Goal: Task Accomplishment & Management: Manage account settings

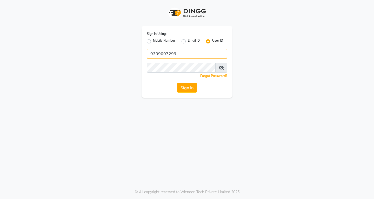
click at [186, 57] on input "9309007299" at bounding box center [187, 54] width 80 height 10
type input "9"
type input "vlccsalon"
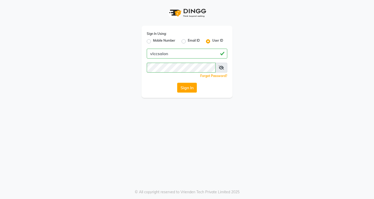
drag, startPoint x: 98, startPoint y: 136, endPoint x: 138, endPoint y: 105, distance: 50.1
click at [101, 133] on div "Sign In Using: Mobile Number Email ID User ID vlccsalon Remember me Forgot Pass…" at bounding box center [187, 99] width 374 height 199
click at [182, 89] on button "Sign In" at bounding box center [187, 88] width 20 height 10
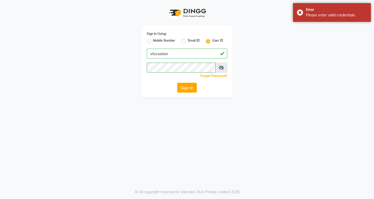
click at [158, 159] on div "Sign In Using: Mobile Number Email ID User ID vlccsalon Remember me Forgot Pass…" at bounding box center [187, 99] width 374 height 199
click at [186, 83] on button "Sign In" at bounding box center [187, 88] width 20 height 10
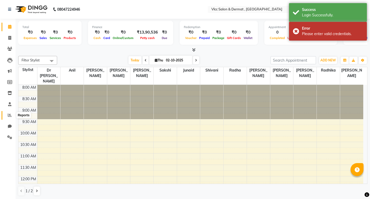
click at [10, 113] on icon at bounding box center [10, 115] width 4 height 4
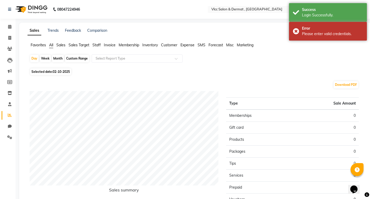
click at [61, 45] on span "Sales" at bounding box center [60, 45] width 9 height 5
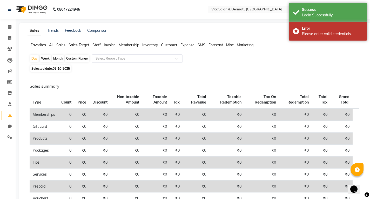
click at [101, 61] on div "Select Report Type" at bounding box center [137, 58] width 91 height 8
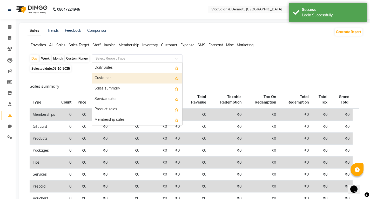
click at [99, 78] on div "Customer" at bounding box center [137, 78] width 90 height 10
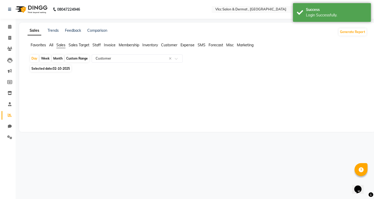
click at [54, 70] on span "02-10-2025" at bounding box center [61, 68] width 17 height 4
select select "10"
select select "2025"
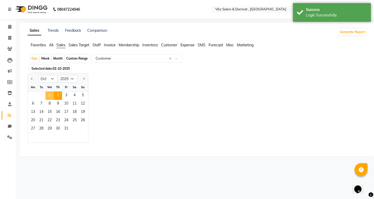
click at [50, 96] on span "1" at bounding box center [49, 95] width 8 height 8
select select "full_report"
select select "csv"
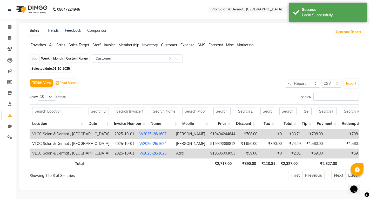
scroll to position [6, 0]
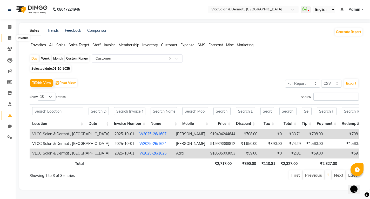
click at [9, 35] on span at bounding box center [9, 38] width 9 height 6
select select "service"
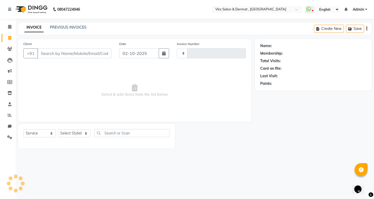
type input "1626"
select select "5256"
click at [126, 54] on input "02-10-2025" at bounding box center [139, 53] width 40 height 10
select select "10"
select select "2025"
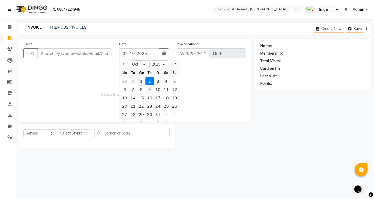
click at [140, 82] on div "1" at bounding box center [141, 81] width 8 height 8
type input "01-10-2025"
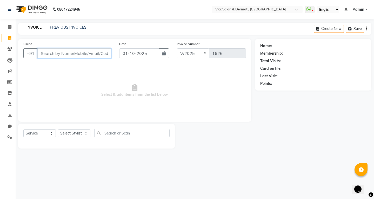
click at [101, 52] on input "Client" at bounding box center [74, 53] width 74 height 10
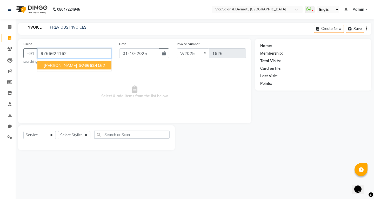
type input "9766624162"
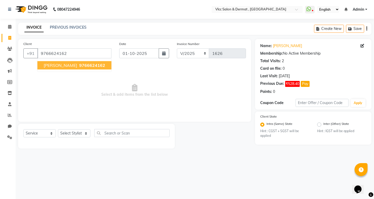
click at [89, 62] on button "[PERSON_NAME] 9766624162" at bounding box center [74, 65] width 74 height 8
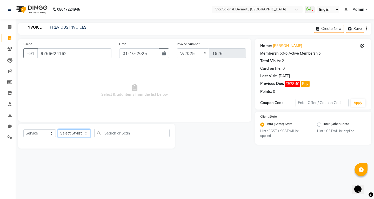
click at [76, 135] on select "Select Stylist [PERSON_NAME] [PERSON_NAME] [PERSON_NAME] [PERSON_NAME] [PERSON_…" at bounding box center [74, 133] width 32 height 8
select select "37781"
click at [58, 129] on select "Select Stylist [PERSON_NAME] [PERSON_NAME] [PERSON_NAME] [PERSON_NAME] [PERSON_…" at bounding box center [74, 133] width 32 height 8
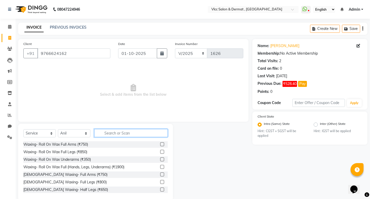
click at [103, 132] on input "text" at bounding box center [130, 133] width 73 height 8
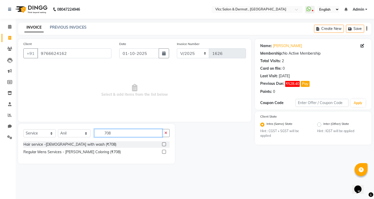
type input "708"
click at [163, 144] on label at bounding box center [164, 144] width 4 height 4
click at [163, 144] on input "checkbox" at bounding box center [163, 143] width 3 height 3
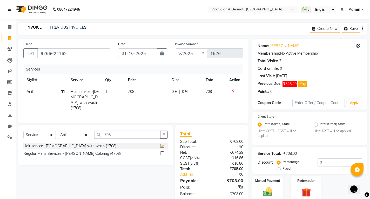
checkbox input "false"
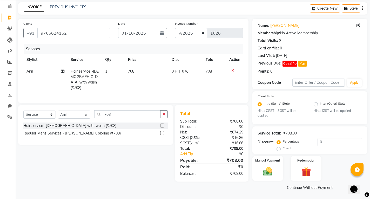
scroll to position [21, 0]
drag, startPoint x: 270, startPoint y: 167, endPoint x: 264, endPoint y: 168, distance: 6.0
click at [270, 167] on img at bounding box center [268, 170] width 16 height 11
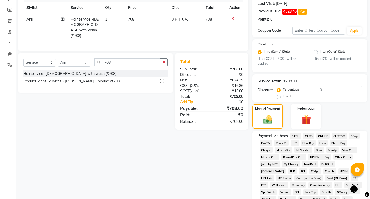
scroll to position [72, 0]
click at [295, 142] on span "UPI" at bounding box center [295, 142] width 8 height 6
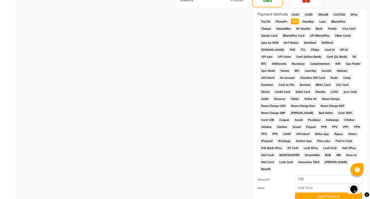
scroll to position [228, 0]
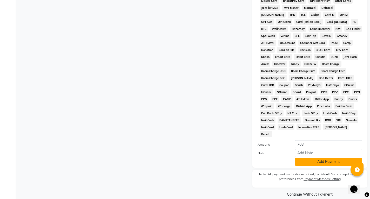
click at [309, 157] on button "Add Payment" at bounding box center [328, 161] width 67 height 8
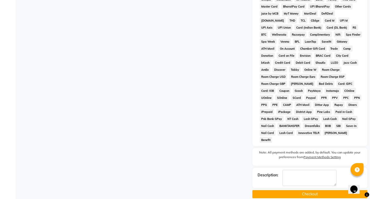
click at [302, 190] on button "Checkout" at bounding box center [309, 194] width 115 height 8
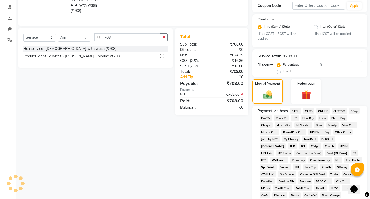
scroll to position [93, 0]
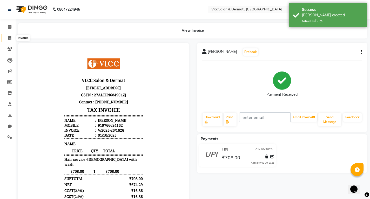
drag, startPoint x: 8, startPoint y: 38, endPoint x: 12, endPoint y: 42, distance: 6.2
click at [8, 38] on span at bounding box center [9, 38] width 9 height 6
select select "5256"
select select "service"
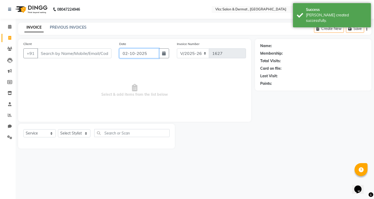
click at [123, 55] on input "02-10-2025" at bounding box center [139, 53] width 40 height 10
select select "10"
select select "2025"
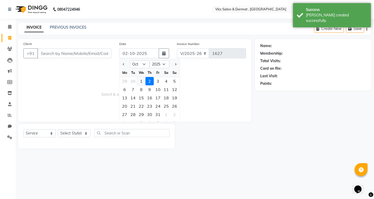
click at [141, 81] on div "1" at bounding box center [141, 81] width 8 height 8
type input "01-10-2025"
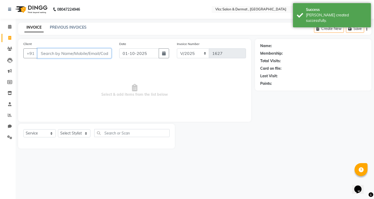
click at [94, 51] on input "Client" at bounding box center [74, 53] width 74 height 10
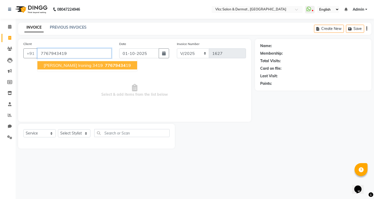
type input "7767943419"
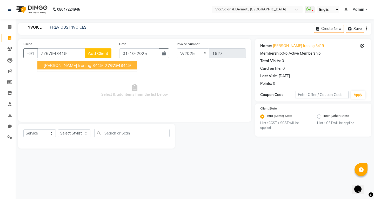
click at [86, 58] on div "Client [PHONE_NUMBER] [PERSON_NAME] Ironing 3419 77679434 19 Add Client" at bounding box center [67, 51] width 96 height 21
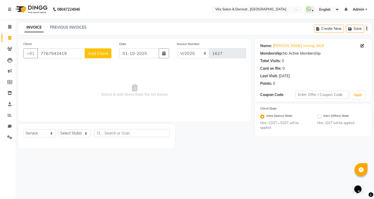
click at [96, 51] on span "Add Client" at bounding box center [98, 53] width 21 height 5
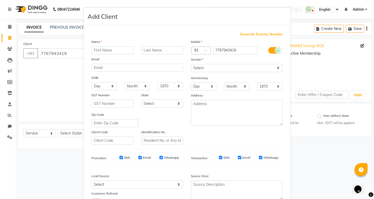
click at [327, 176] on ngb-modal-window "Add Client Generate Dummy Number Name Email DOB Day 01 02 03 04 05 06 07 08 09 …" at bounding box center [187, 99] width 374 height 199
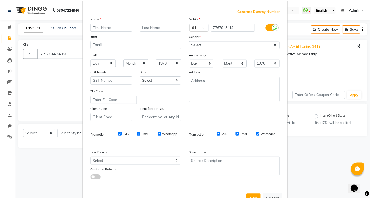
scroll to position [41, 0]
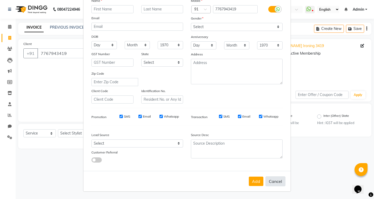
click at [277, 179] on button "Cancel" at bounding box center [275, 181] width 20 height 10
select select
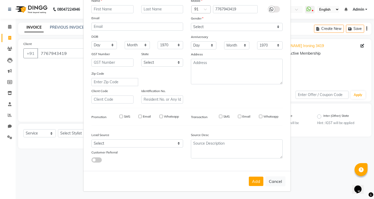
select select
checkbox input "false"
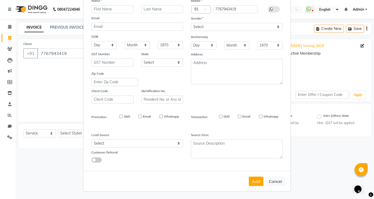
checkbox input "false"
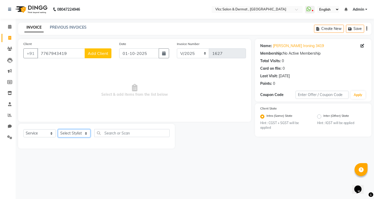
click at [75, 134] on select "Select Stylist [PERSON_NAME] [PERSON_NAME] [PERSON_NAME] [PERSON_NAME] [PERSON_…" at bounding box center [74, 133] width 32 height 8
select select "71588"
click at [58, 129] on select "Select Stylist [PERSON_NAME] [PERSON_NAME] [PERSON_NAME] [PERSON_NAME] [PERSON_…" at bounding box center [74, 133] width 32 height 8
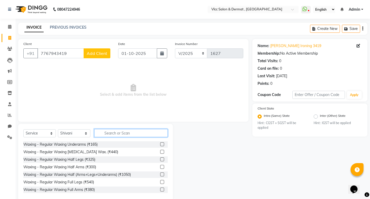
click at [114, 135] on input "text" at bounding box center [130, 133] width 73 height 8
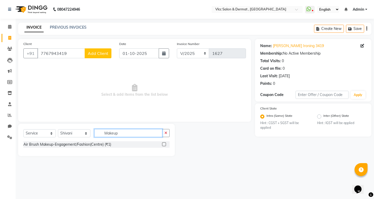
type input "Makeup"
click at [163, 144] on label at bounding box center [164, 144] width 4 height 4
click at [163, 144] on input "checkbox" at bounding box center [163, 143] width 3 height 3
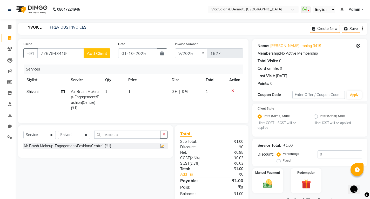
checkbox input "false"
click at [135, 93] on td "1" at bounding box center [147, 100] width 44 height 28
select select "71588"
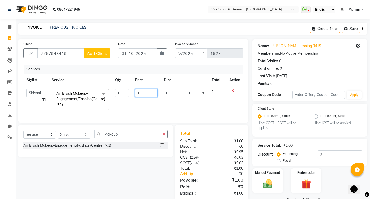
click at [137, 91] on input "1" at bounding box center [146, 93] width 23 height 8
click at [142, 93] on input "1" at bounding box center [146, 93] width 23 height 8
type input "2000"
click at [133, 108] on td "2000" at bounding box center [146, 100] width 29 height 28
select select "71588"
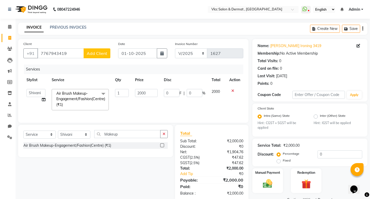
click at [162, 138] on button "button" at bounding box center [164, 134] width 8 height 8
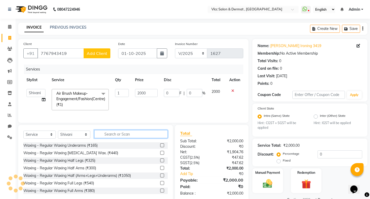
click at [132, 138] on input "text" at bounding box center [130, 134] width 73 height 8
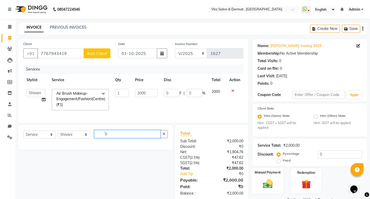
type input "T"
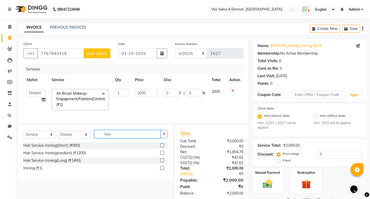
type input "Iron"
click at [161, 154] on label at bounding box center [162, 153] width 4 height 4
click at [161, 154] on input "checkbox" at bounding box center [161, 152] width 3 height 3
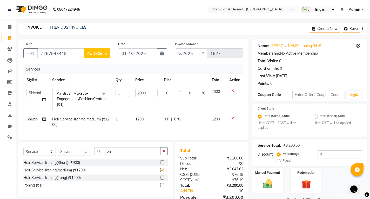
click at [169, 123] on td "0 F | 0 %" at bounding box center [185, 121] width 48 height 17
checkbox input "false"
select select "71588"
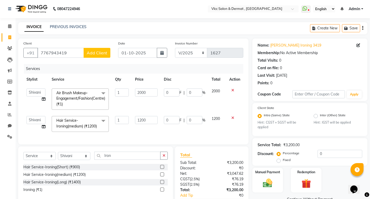
scroll to position [42, 0]
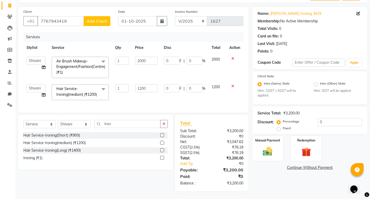
click at [283, 126] on label "Fixed" at bounding box center [287, 128] width 8 height 5
click at [279, 126] on input "Fixed" at bounding box center [280, 128] width 4 height 4
radio input "true"
click at [339, 118] on input "0" at bounding box center [339, 122] width 45 height 8
type input "2"
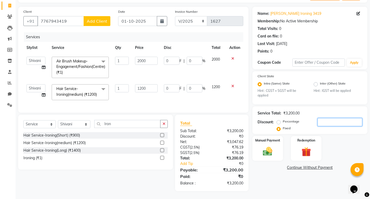
type input "1.25"
type input "0.06"
type input "0.75"
type input "0.06"
type input "20"
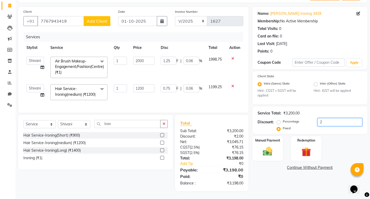
type input "12.5"
type input "0.63"
type input "7.5"
type input "0.63"
type input "200"
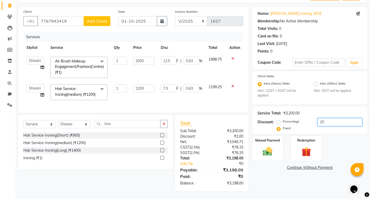
type input "125"
type input "6.25"
type input "75"
type input "6.25"
type input "200"
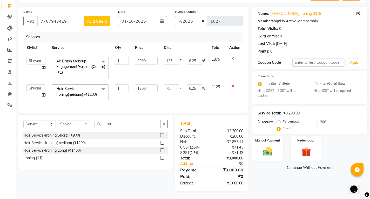
click at [272, 153] on div "Name: [PERSON_NAME] Ironing 3419 Membership: No Active Membership Total Visits:…" at bounding box center [311, 99] width 119 height 184
drag, startPoint x: 276, startPoint y: 170, endPoint x: 272, endPoint y: 168, distance: 5.1
click at [276, 171] on div "Name: [PERSON_NAME] Ironing 3419 Membership: No Active Membership Total Visits:…" at bounding box center [311, 99] width 119 height 184
click at [267, 146] on img at bounding box center [268, 151] width 16 height 11
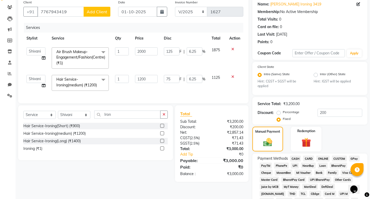
click at [297, 166] on span "UPI" at bounding box center [295, 165] width 8 height 6
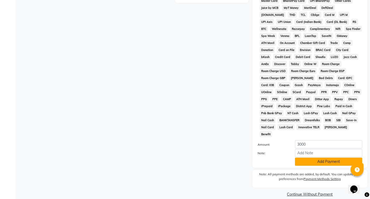
click at [312, 157] on button "Add Payment" at bounding box center [328, 161] width 67 height 8
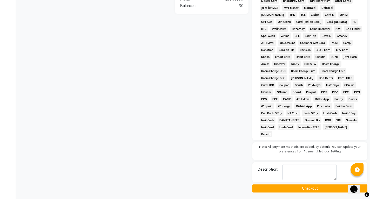
scroll to position [214, 0]
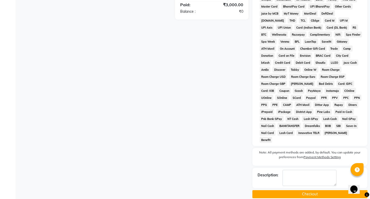
click at [306, 190] on button "Checkout" at bounding box center [309, 194] width 115 height 8
